Goal: Transaction & Acquisition: Purchase product/service

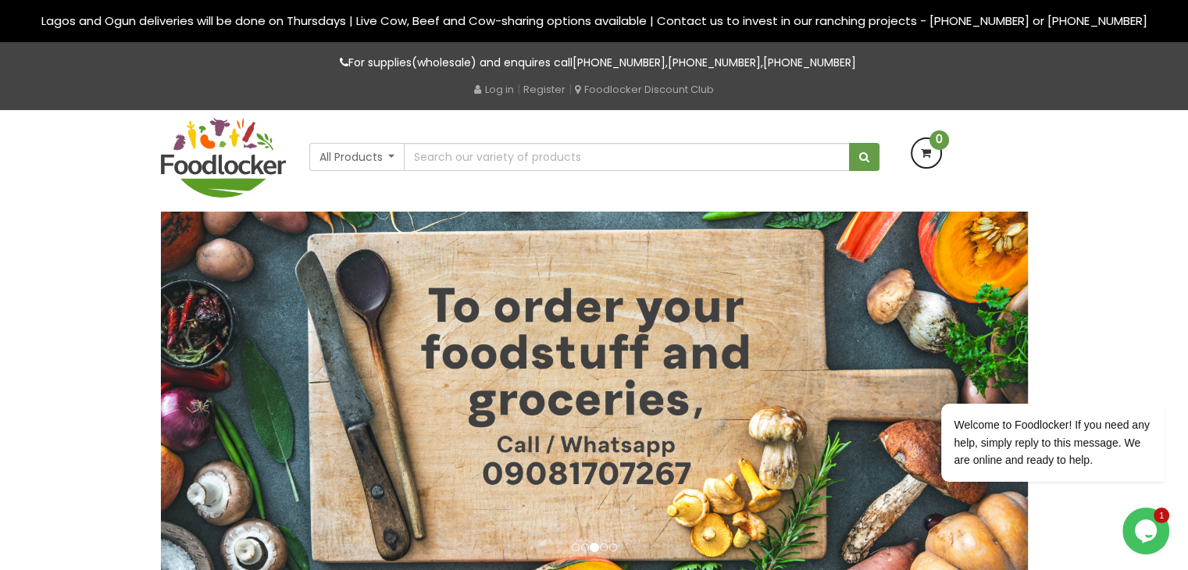
click at [1147, 533] on icon "$i18n('chat', 'chat_widget')" at bounding box center [1146, 530] width 22 height 23
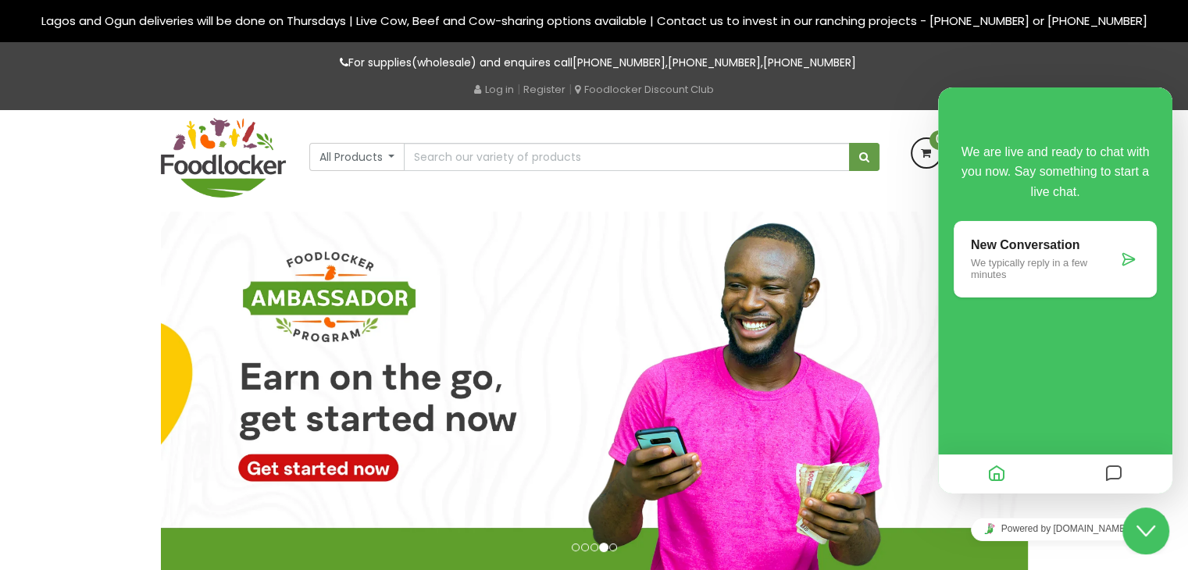
click at [1128, 260] on icon at bounding box center [1129, 259] width 16 height 16
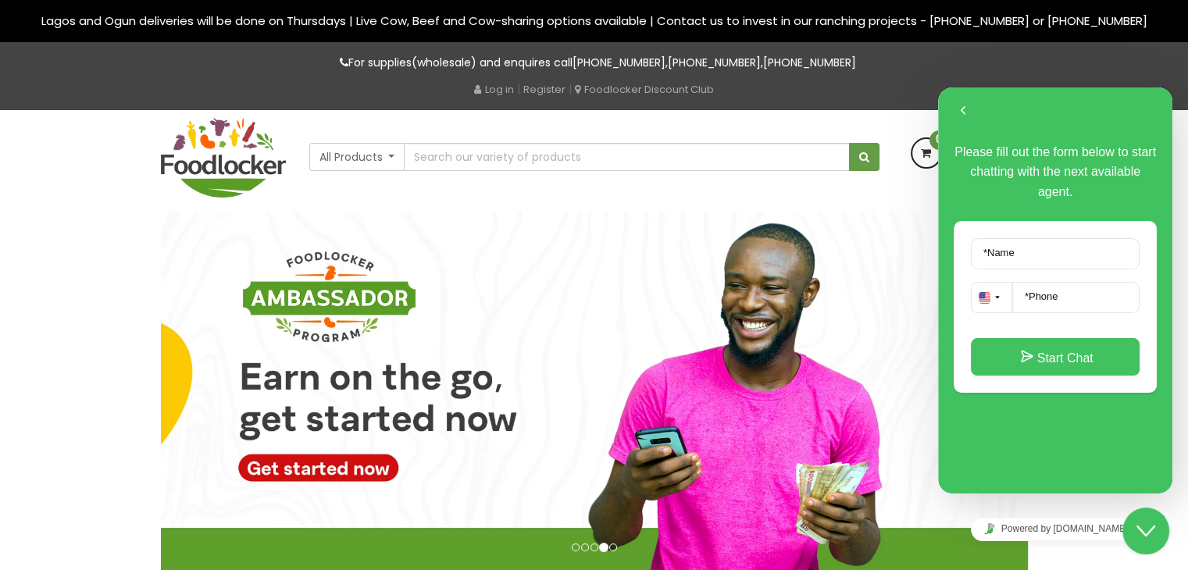
click at [884, 230] on img at bounding box center [594, 394] width 867 height 365
click at [590, 156] on input "text" at bounding box center [626, 157] width 445 height 28
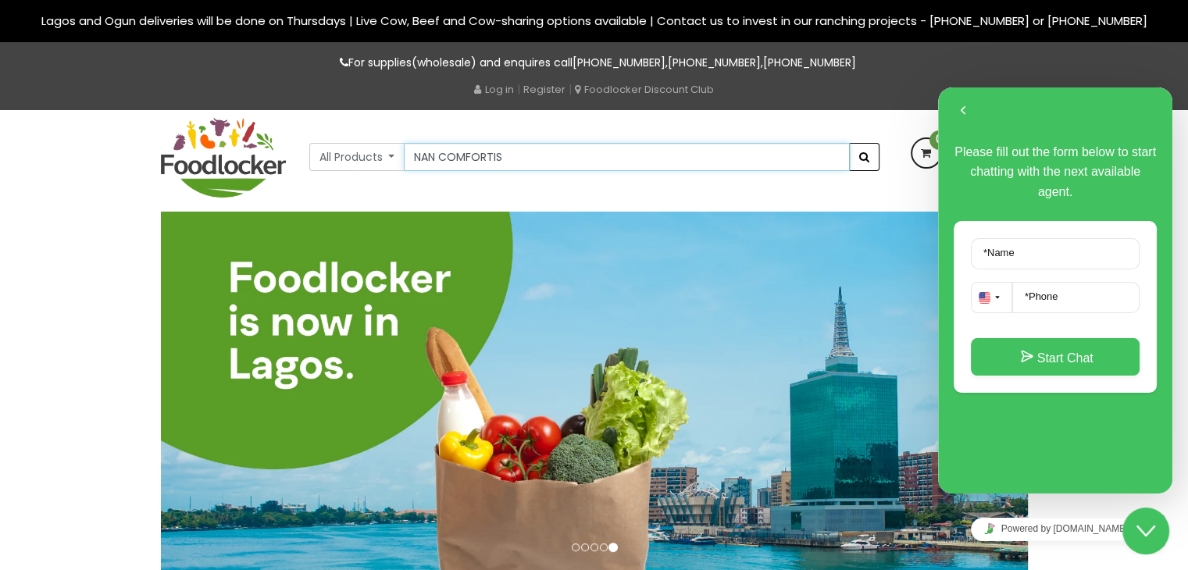
type input "NAN COMFORTIS"
click at [862, 163] on button "submit" at bounding box center [864, 157] width 30 height 28
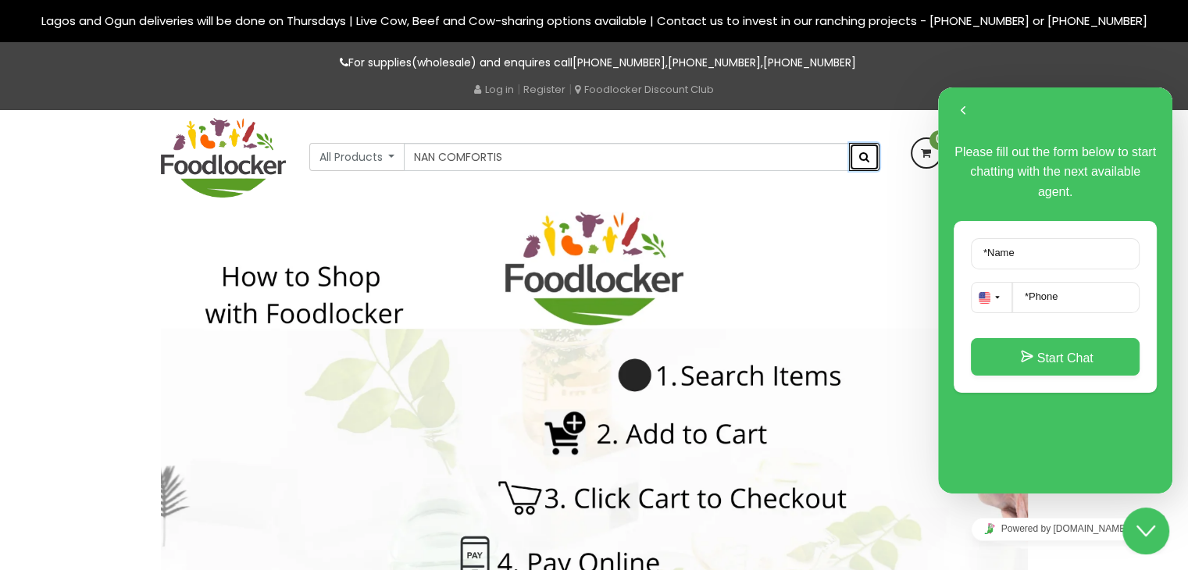
click at [871, 160] on button "submit" at bounding box center [864, 157] width 30 height 28
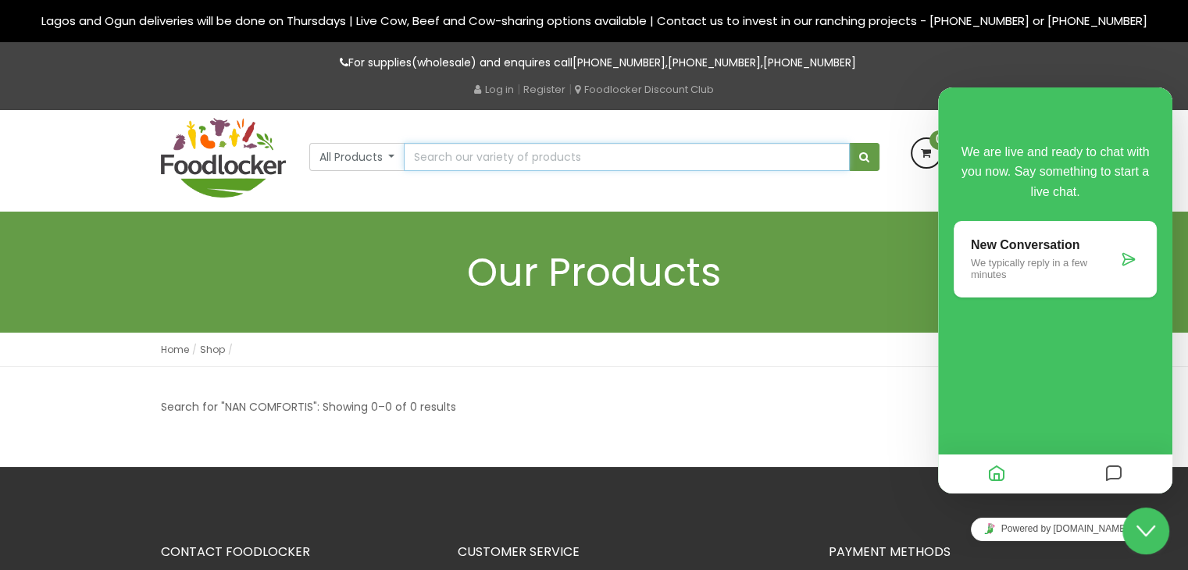
click at [612, 163] on input "text" at bounding box center [626, 157] width 445 height 28
type input "NAN"
click at [863, 159] on span "submit" at bounding box center [864, 156] width 10 height 11
